Goal: Find specific page/section: Find specific page/section

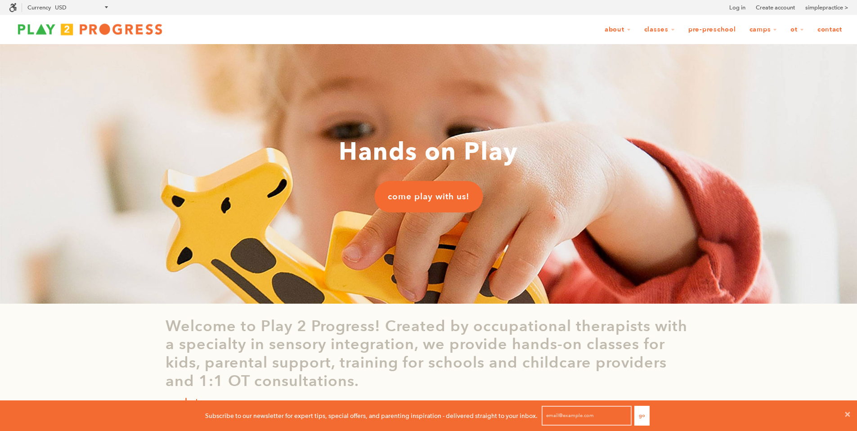
scroll to position [0, 7]
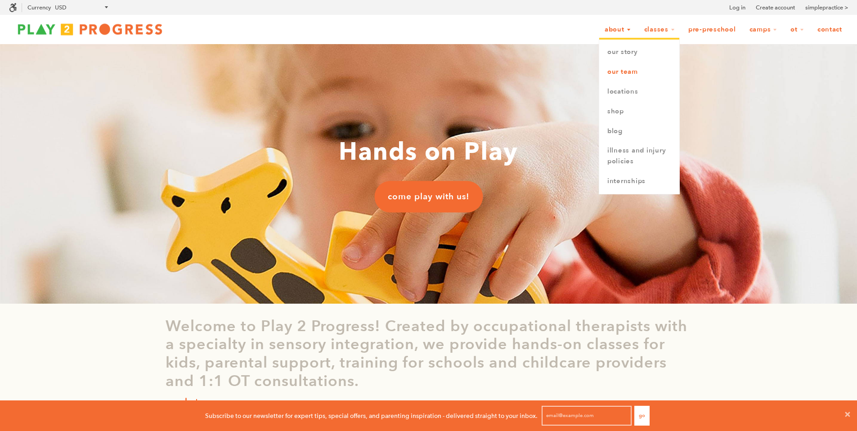
click at [631, 67] on link "Our Team" at bounding box center [639, 72] width 80 height 20
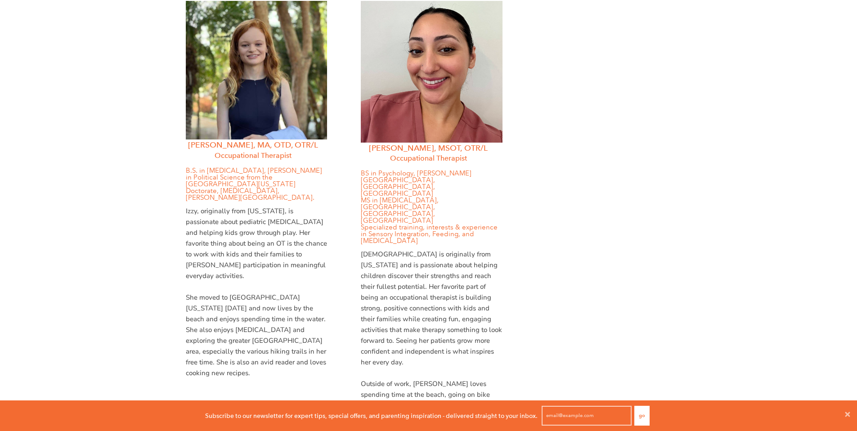
scroll to position [1257, 0]
drag, startPoint x: 211, startPoint y: 116, endPoint x: 243, endPoint y: 117, distance: 32.4
click at [243, 140] on h3 "[PERSON_NAME], MA, OTD, OTR/L" at bounding box center [253, 145] width 148 height 11
copy h3 "[PERSON_NAME]"
click at [552, 165] on div "[PERSON_NAME], [GEOGRAPHIC_DATA], OTD, OTR/L Occupational Therapist B.S. in [ME…" at bounding box center [429, 220] width 526 height 465
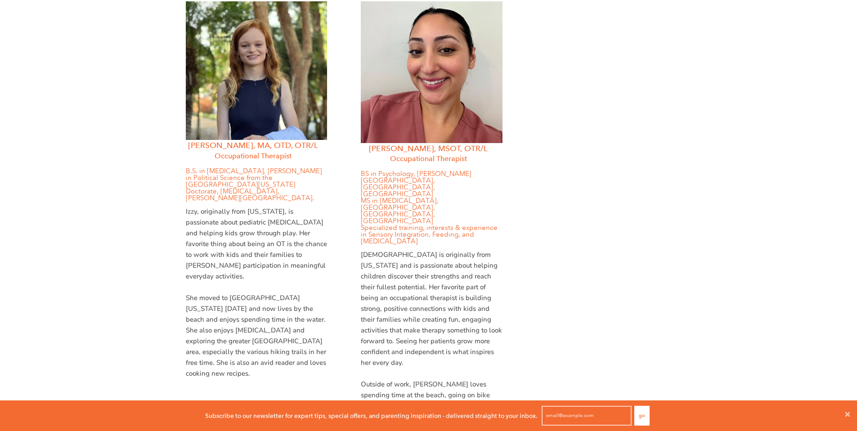
drag, startPoint x: 380, startPoint y: 114, endPoint x: 424, endPoint y: 118, distance: 44.2
click at [424, 143] on h3 "[PERSON_NAME], MSOT, OTR/L" at bounding box center [428, 148] width 148 height 11
drag, startPoint x: 427, startPoint y: 118, endPoint x: 380, endPoint y: 117, distance: 47.2
click at [380, 143] on h3 "[PERSON_NAME], MSOT, OTR/L" at bounding box center [428, 148] width 148 height 11
copy h3 "[PERSON_NAME]"
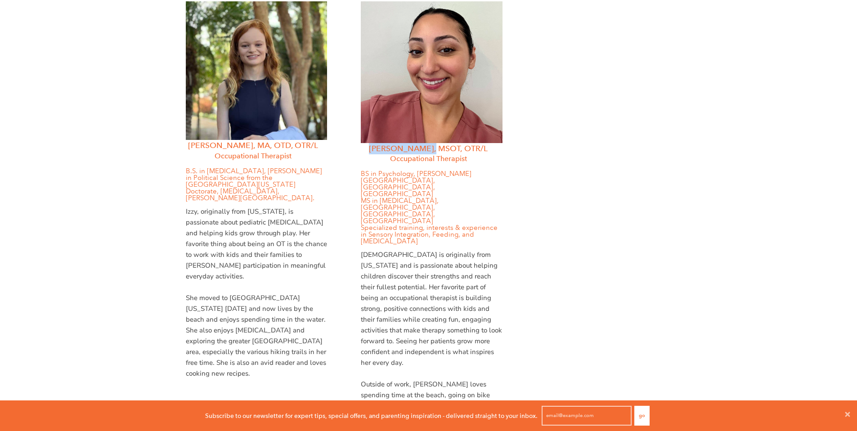
copy h3 "[PERSON_NAME]"
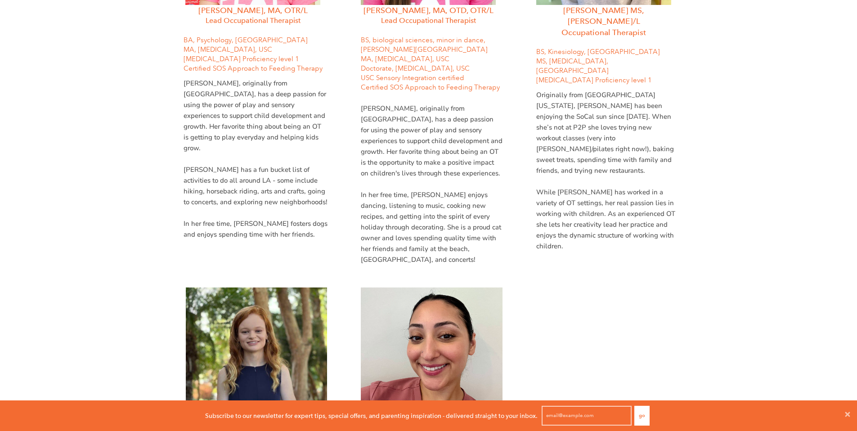
scroll to position [667, 0]
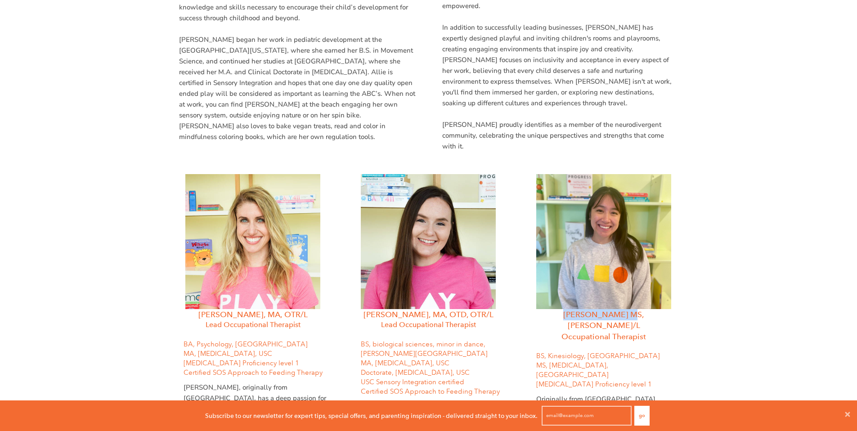
drag, startPoint x: 553, startPoint y: 281, endPoint x: 614, endPoint y: 282, distance: 61.6
click at [614, 309] on h3 "[PERSON_NAME] MS, [PERSON_NAME]/L" at bounding box center [603, 320] width 148 height 22
copy h3 "[PERSON_NAME]"
click at [395, 320] on h4 "Lead Occupational Therapist" at bounding box center [428, 325] width 148 height 10
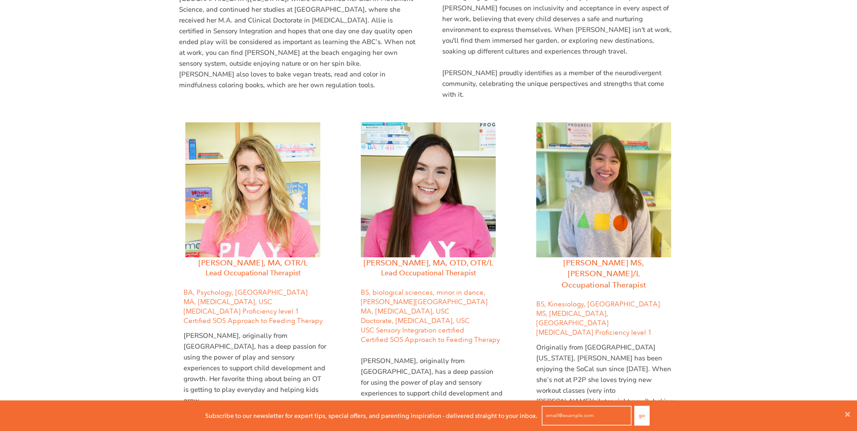
scroll to position [833, 0]
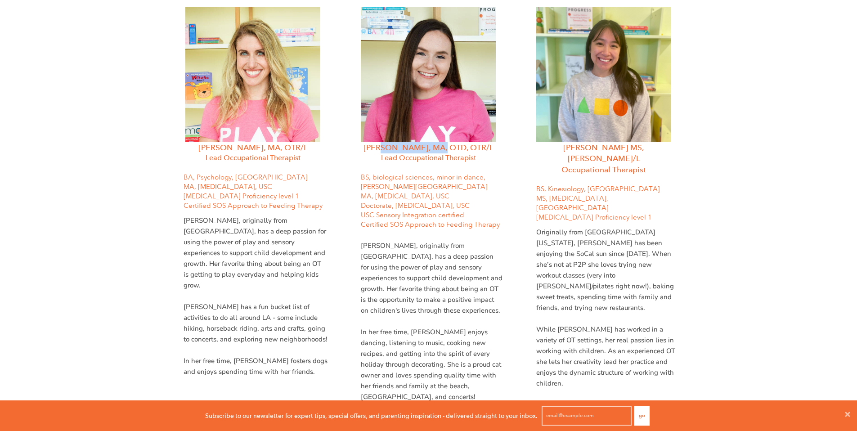
drag, startPoint x: 376, startPoint y: 115, endPoint x: 429, endPoint y: 112, distance: 52.7
click at [429, 142] on h3 "[PERSON_NAME], MA, OTD, OTR/L" at bounding box center [428, 147] width 148 height 11
copy h3 "[PERSON_NAME]"
click at [204, 153] on h4 "Lead Occupational Therapist" at bounding box center [253, 158] width 162 height 10
drag, startPoint x: 208, startPoint y: 114, endPoint x: 257, endPoint y: 112, distance: 49.1
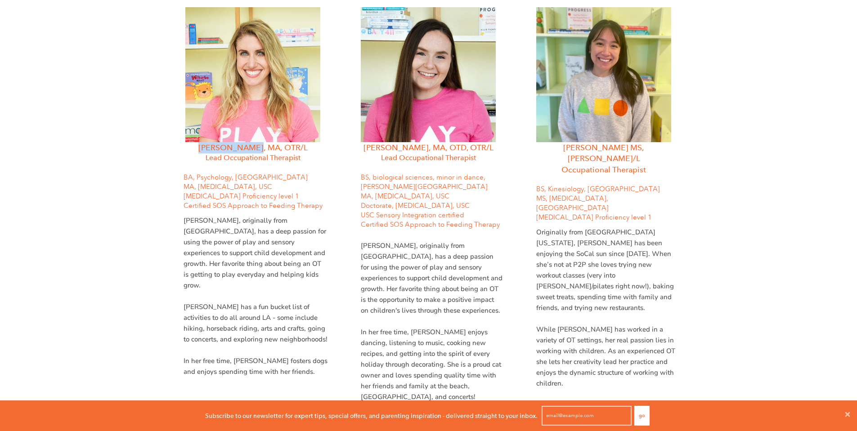
click at [257, 142] on h3 "[PERSON_NAME], MA, OTR/L" at bounding box center [253, 147] width 162 height 11
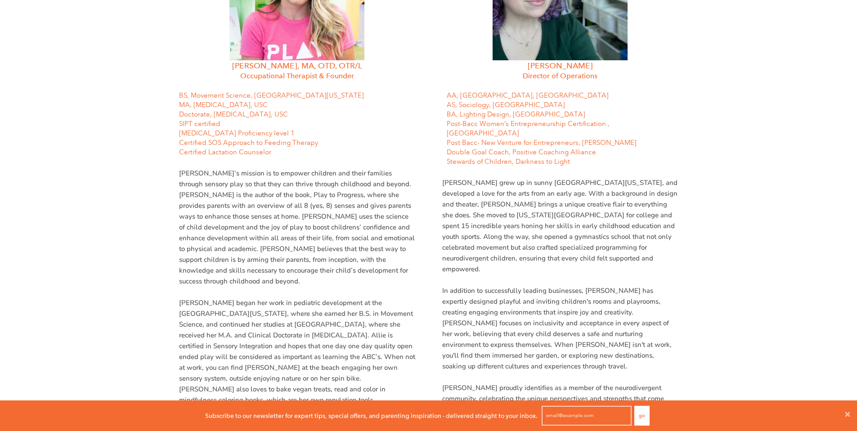
scroll to position [95, 0]
